Goal: Task Accomplishment & Management: Manage account settings

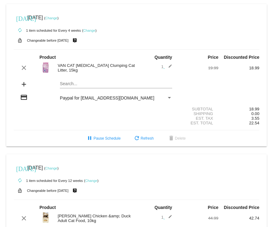
scroll to position [162, 0]
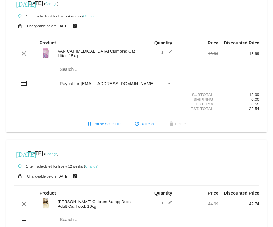
click at [57, 5] on link "Change" at bounding box center [51, 4] width 12 height 4
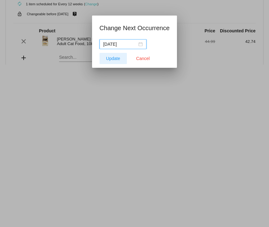
click at [117, 56] on span "Update" at bounding box center [113, 58] width 14 height 5
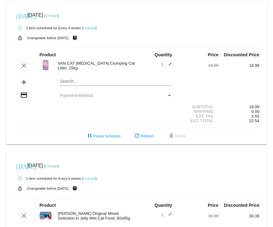
click at [57, 17] on link "Change" at bounding box center [51, 16] width 12 height 4
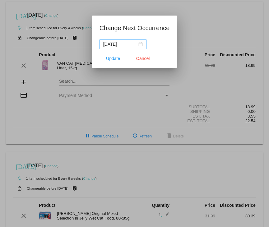
click at [140, 45] on div "2025-10-09" at bounding box center [122, 44] width 39 height 7
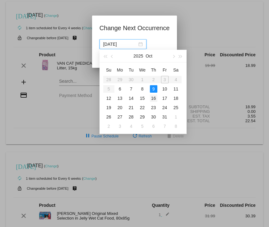
click at [154, 98] on div "16" at bounding box center [153, 97] width 7 height 7
type input "2025-10-16"
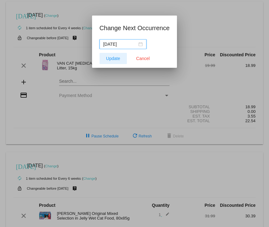
click at [111, 62] on button "Update" at bounding box center [112, 58] width 27 height 11
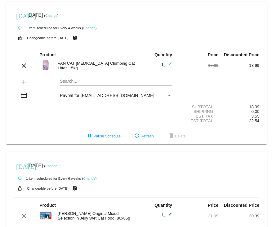
click at [89, 28] on link "Change" at bounding box center [89, 28] width 12 height 4
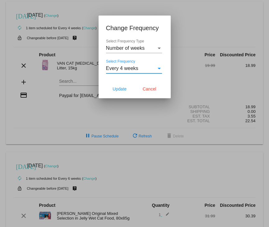
click at [157, 70] on div "Select Frequency" at bounding box center [159, 69] width 6 height 6
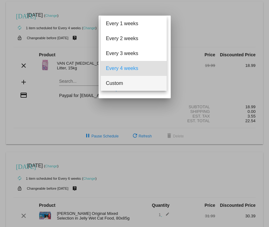
click at [112, 82] on span "Custom" at bounding box center [134, 83] width 56 height 15
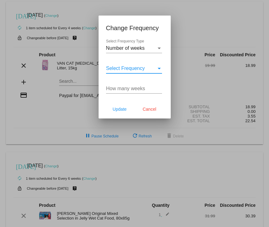
click at [139, 86] on input "How many weeks" at bounding box center [134, 89] width 56 height 6
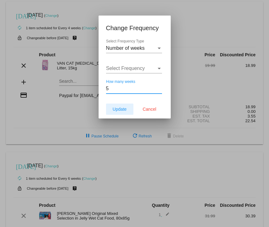
type input "5"
click at [118, 110] on span "Update" at bounding box center [119, 109] width 14 height 5
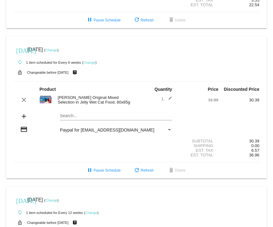
scroll to position [114, 0]
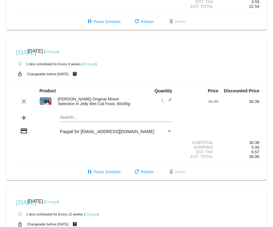
click at [57, 52] on link "Change" at bounding box center [51, 52] width 12 height 4
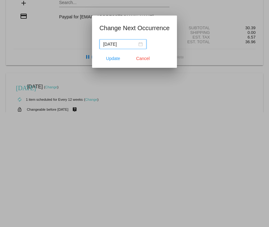
click at [139, 45] on div "2025-10-15" at bounding box center [122, 44] width 39 height 7
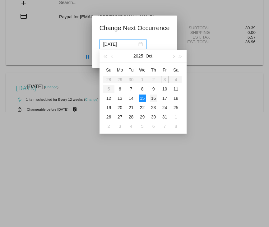
click at [153, 98] on div "16" at bounding box center [153, 97] width 7 height 7
type input "2025-10-16"
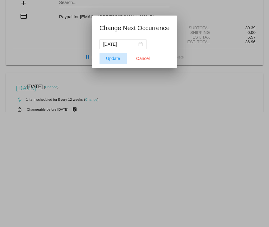
click at [116, 58] on span "Update" at bounding box center [113, 58] width 14 height 5
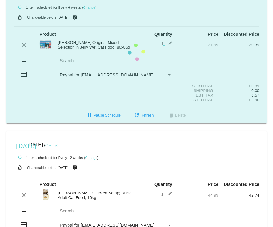
scroll to position [171, 0]
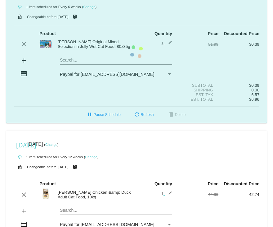
click at [57, 145] on link "Change" at bounding box center [51, 145] width 12 height 4
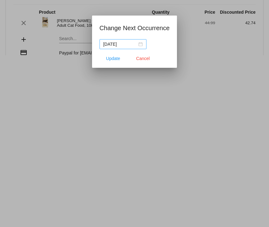
click at [139, 44] on div "[DATE]" at bounding box center [122, 44] width 39 height 7
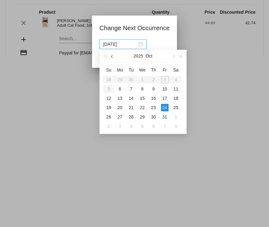
click at [111, 57] on span "button" at bounding box center [112, 56] width 3 height 3
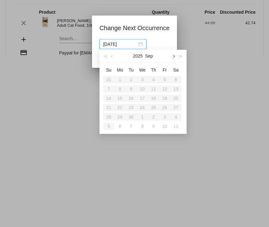
click at [172, 57] on button "button" at bounding box center [173, 56] width 7 height 12
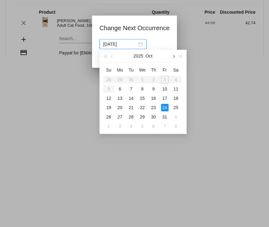
click at [171, 57] on button "button" at bounding box center [173, 56] width 7 height 12
click at [113, 56] on span "button" at bounding box center [112, 56] width 3 height 3
click at [113, 55] on span "button" at bounding box center [112, 56] width 3 height 3
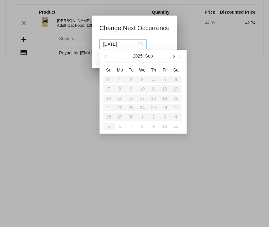
click at [174, 55] on button "button" at bounding box center [173, 56] width 7 height 12
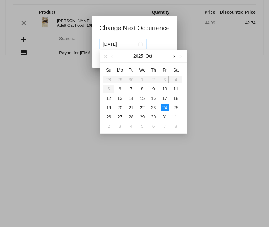
click at [171, 58] on button "button" at bounding box center [173, 56] width 7 height 12
click at [163, 118] on div "28" at bounding box center [164, 116] width 7 height 7
type input "[DATE]"
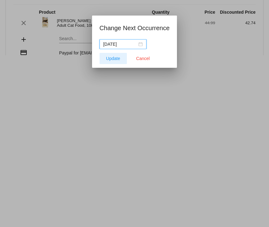
click at [116, 58] on span "Update" at bounding box center [113, 58] width 14 height 5
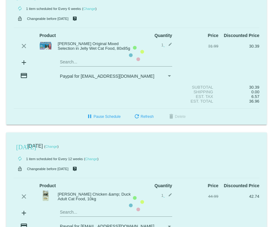
scroll to position [227, 0]
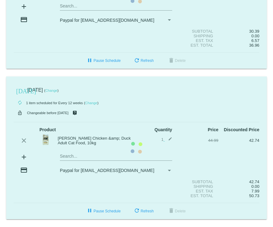
click at [64, 90] on mat-card "today Oct 24 2025 ( Change ) autorenew 1 item scheduled for Every 12 weeks ( Ch…" at bounding box center [136, 147] width 261 height 143
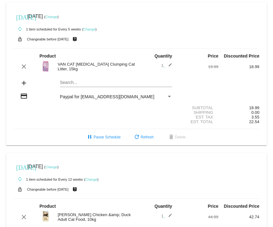
scroll to position [176, 0]
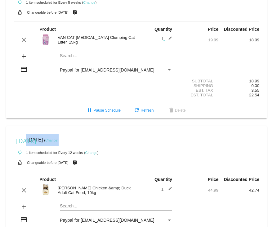
drag, startPoint x: 268, startPoint y: 109, endPoint x: 272, endPoint y: 140, distance: 31.0
click at [272, 141] on body "[DATE] [DATE] ( Change ) autorenew 1 item scheduled for Every 6 weeks ( Change …" at bounding box center [136, 113] width 273 height 227
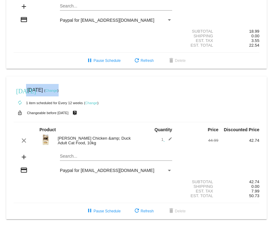
click at [57, 90] on link "Change" at bounding box center [51, 91] width 12 height 4
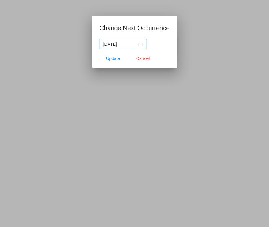
click at [138, 44] on div "[DATE]" at bounding box center [122, 44] width 39 height 7
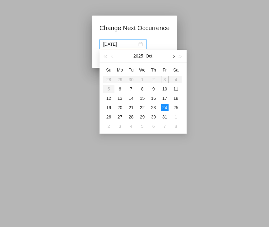
click at [175, 57] on button "button" at bounding box center [173, 56] width 7 height 12
click at [167, 117] on div "28" at bounding box center [164, 116] width 7 height 7
type input "[DATE]"
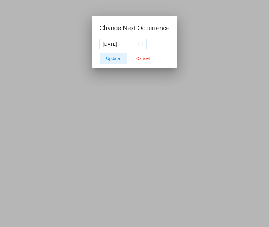
click at [111, 57] on span "Update" at bounding box center [113, 58] width 14 height 5
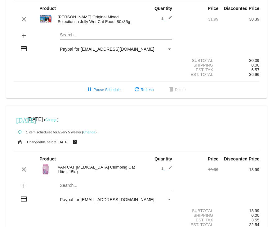
scroll to position [0, 0]
